Goal: Navigation & Orientation: Find specific page/section

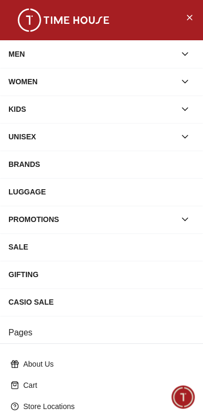
click at [21, 224] on div "PROMOTIONS" at bounding box center [91, 219] width 167 height 19
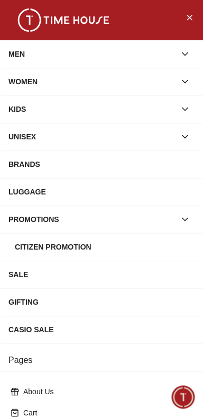
click at [21, 224] on div "PROMOTIONS" at bounding box center [91, 219] width 167 height 19
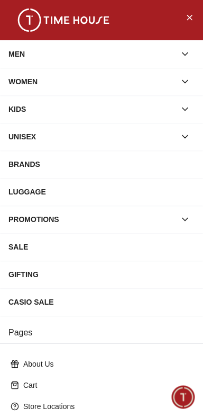
click at [16, 224] on div "PROMOTIONS" at bounding box center [91, 219] width 167 height 19
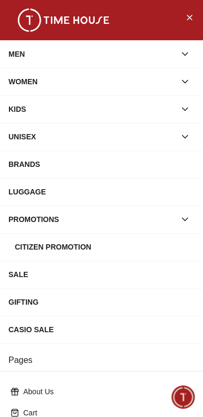
click at [18, 247] on div "Citizen Promotion" at bounding box center [105, 246] width 180 height 19
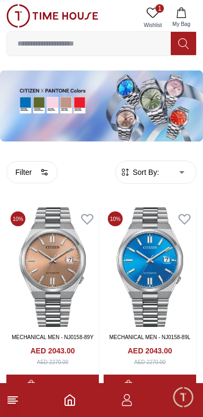
click at [12, 401] on line at bounding box center [13, 401] width 10 height 0
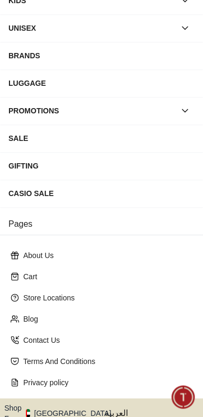
scroll to position [151, 0]
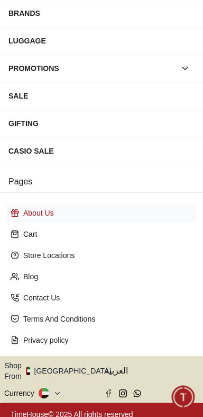
click at [15, 204] on div "About Us" at bounding box center [101, 212] width 191 height 19
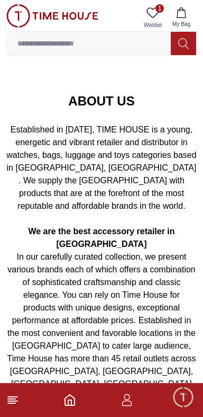
click at [11, 403] on line at bounding box center [11, 403] width 7 height 0
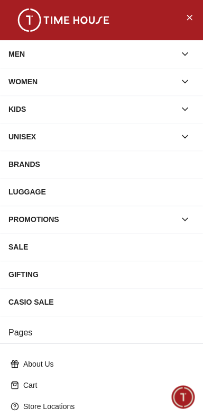
scroll to position [151, 0]
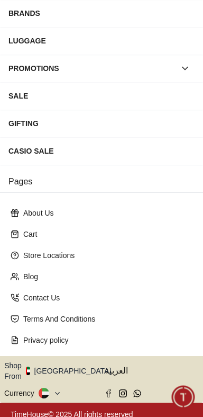
click at [58, 366] on button "Shop From [GEOGRAPHIC_DATA]" at bounding box center [61, 370] width 115 height 21
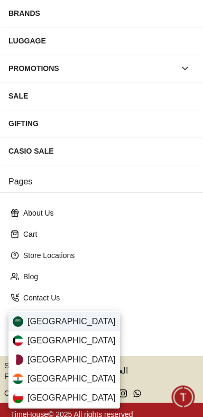
click at [20, 320] on img at bounding box center [18, 321] width 11 height 11
